Goal: Navigation & Orientation: Understand site structure

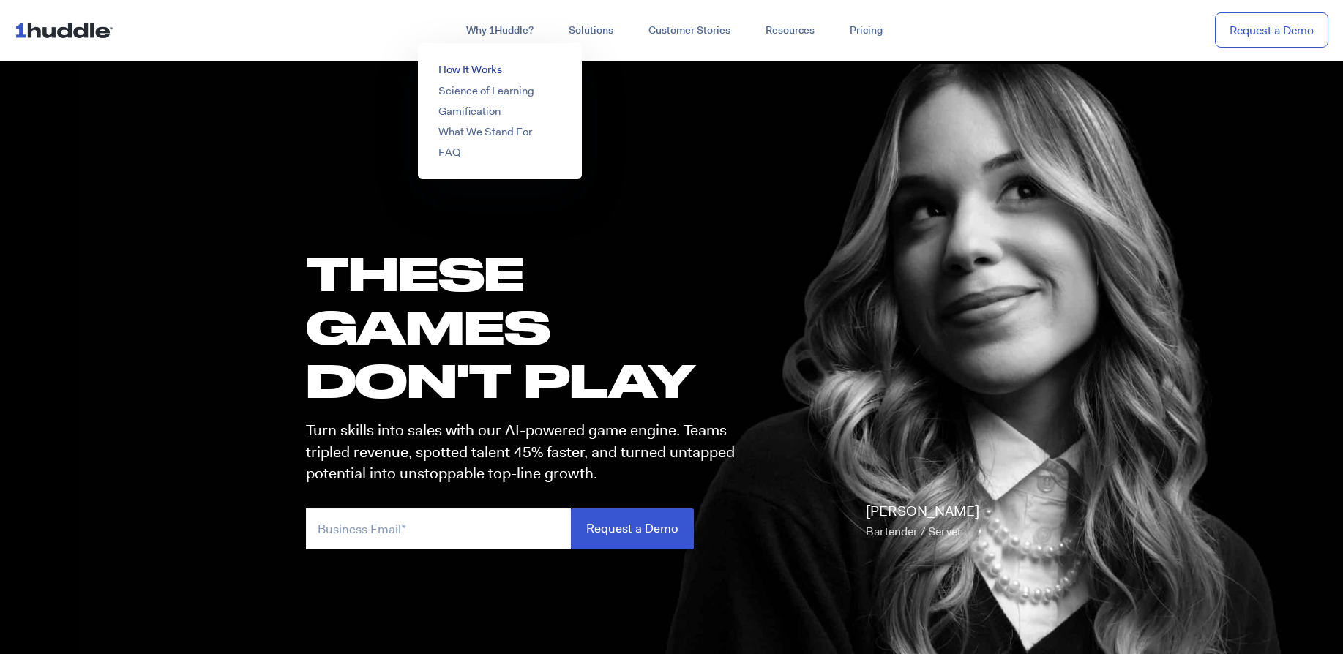
click at [484, 68] on link "How It Works" at bounding box center [470, 69] width 64 height 15
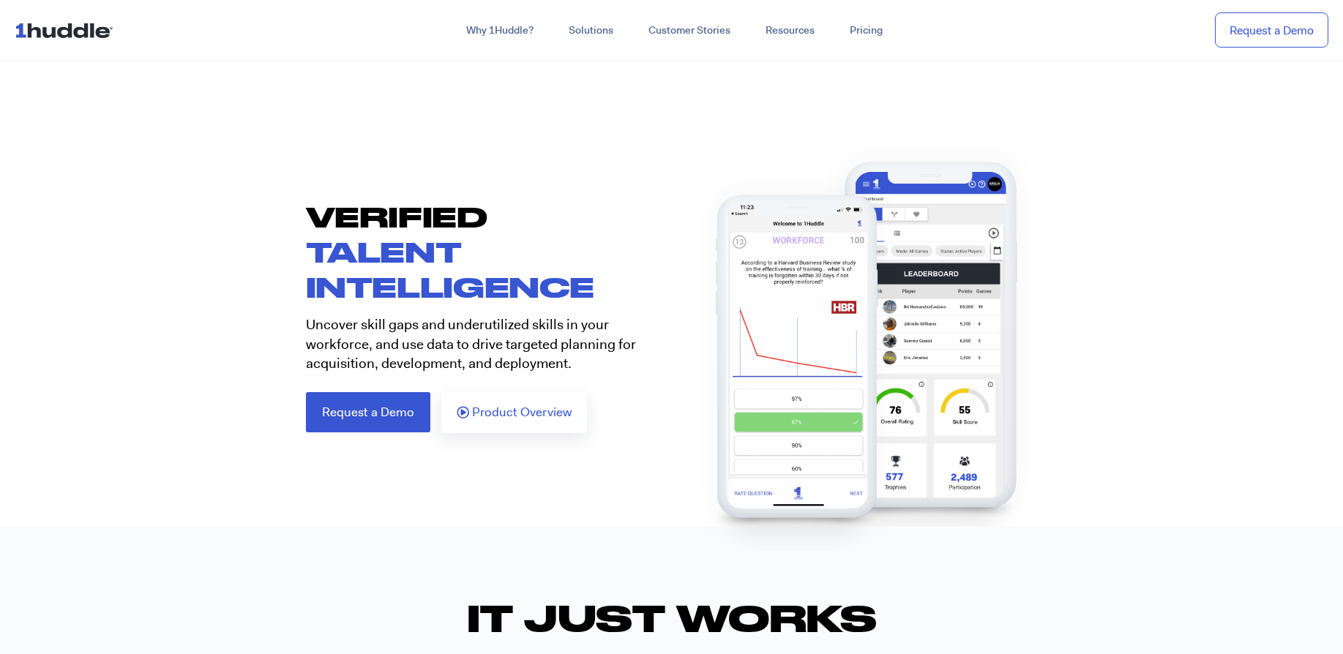
click at [83, 26] on img at bounding box center [67, 30] width 105 height 28
